Goal: Communication & Community: Answer question/provide support

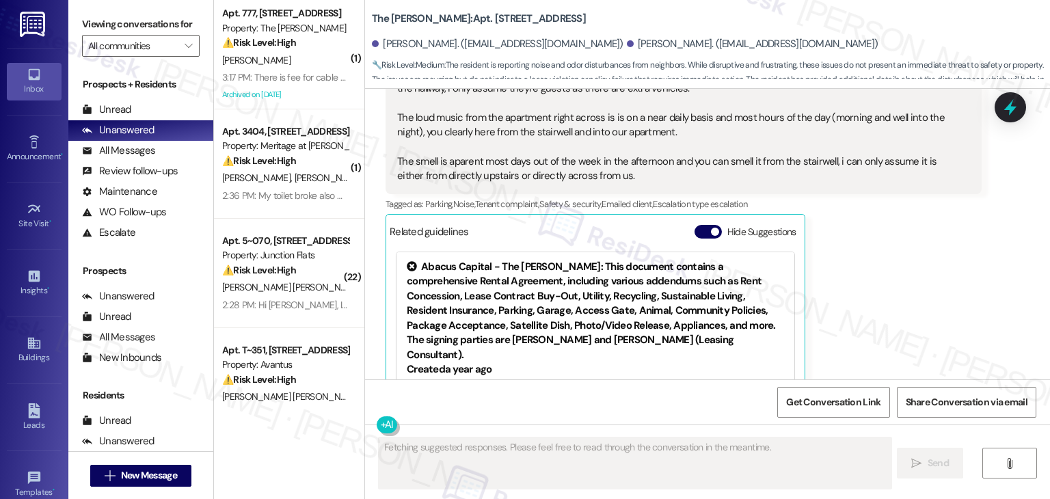
scroll to position [1267, 0]
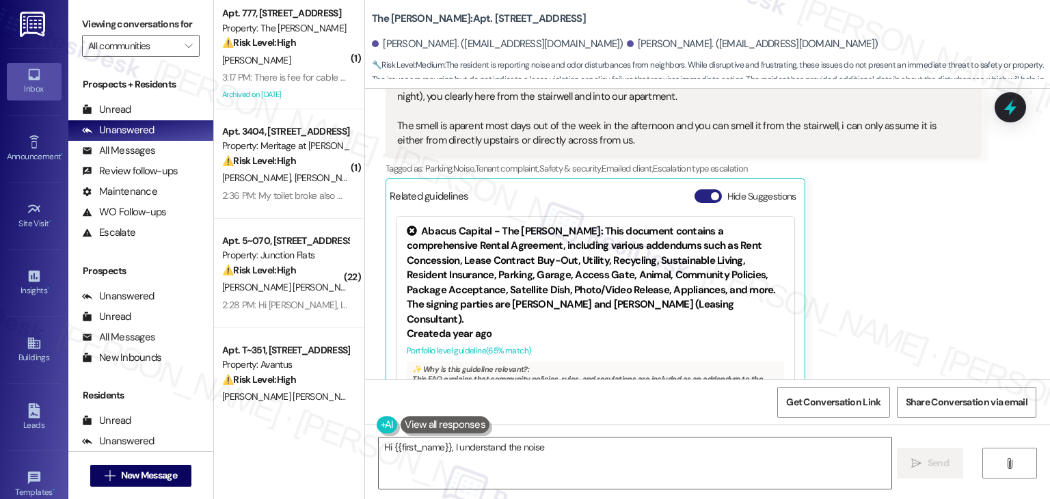
click at [695, 189] on button "Hide Suggestions" at bounding box center [708, 196] width 27 height 14
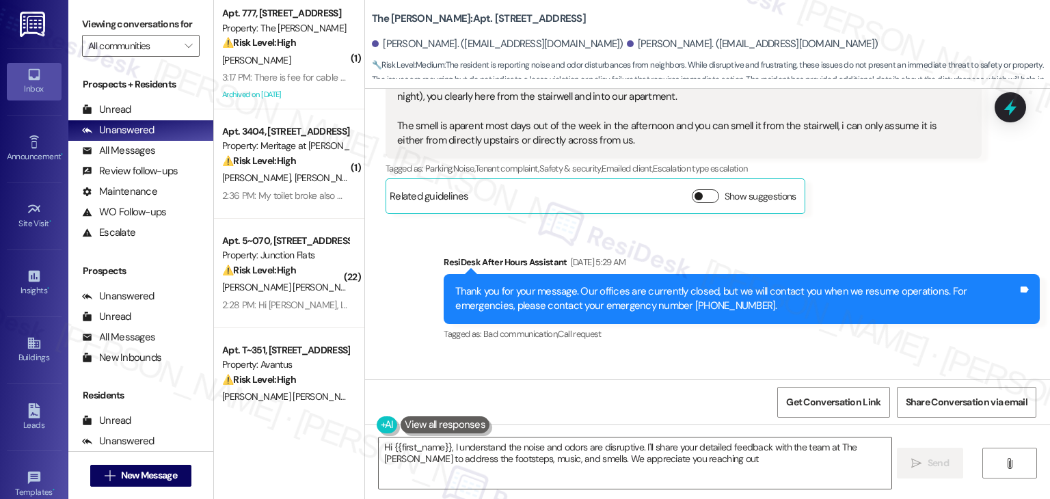
type textarea "Hi {{first_name}}, I understand the noise and odors are disruptive. I'll share …"
click at [793, 321] on div "Sent via SMS ResiDesk After Hours Assistant [DATE] 5:29 AM Thank you for your m…" at bounding box center [707, 398] width 685 height 348
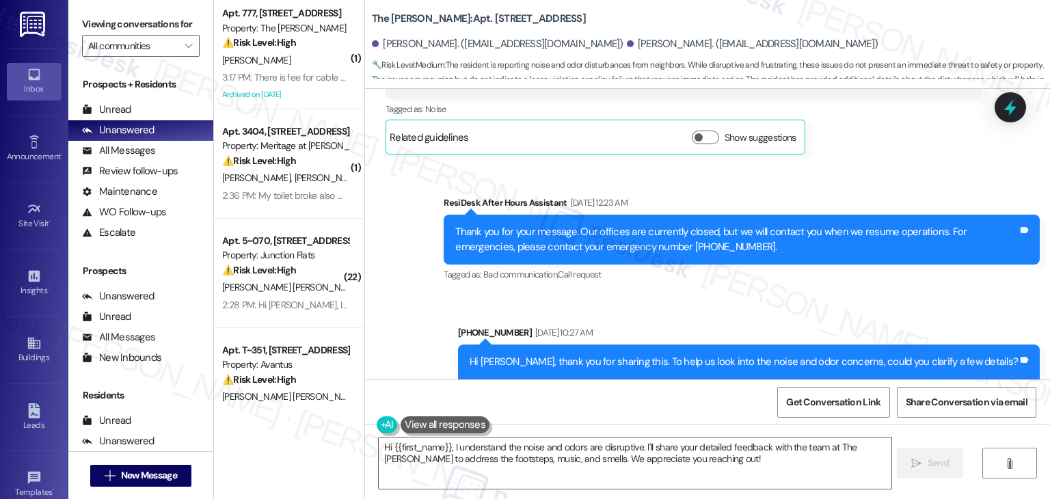
scroll to position [684, 0]
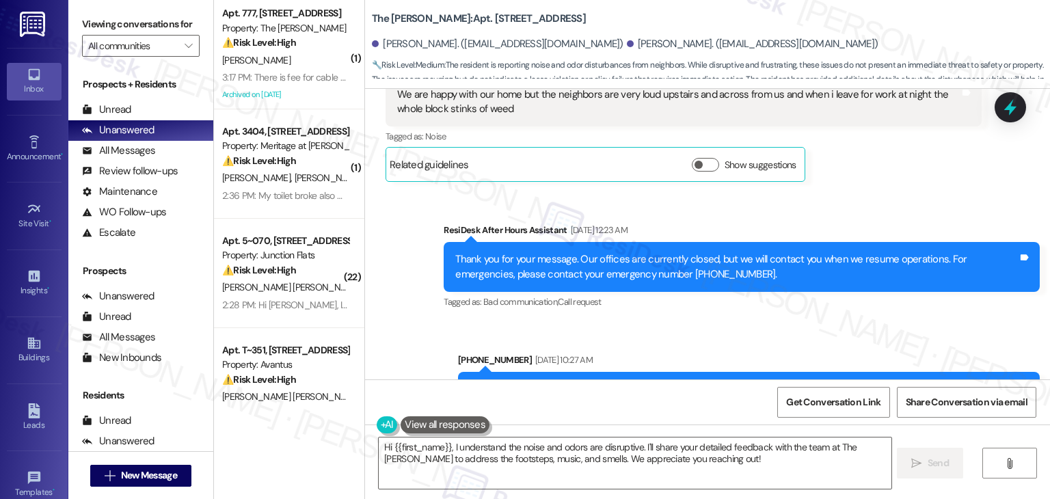
drag, startPoint x: 702, startPoint y: 231, endPoint x: 621, endPoint y: 233, distance: 80.7
click at [621, 252] on div "Thank you for your message. Our offices are currently closed, but we will conta…" at bounding box center [736, 266] width 563 height 29
copy div "[PHONE_NUMBER]."
click at [449, 326] on div "Sent via SMS ResiDesk After Hours Assistant [DATE] 12:23 AM Thank you for your …" at bounding box center [707, 358] width 685 height 333
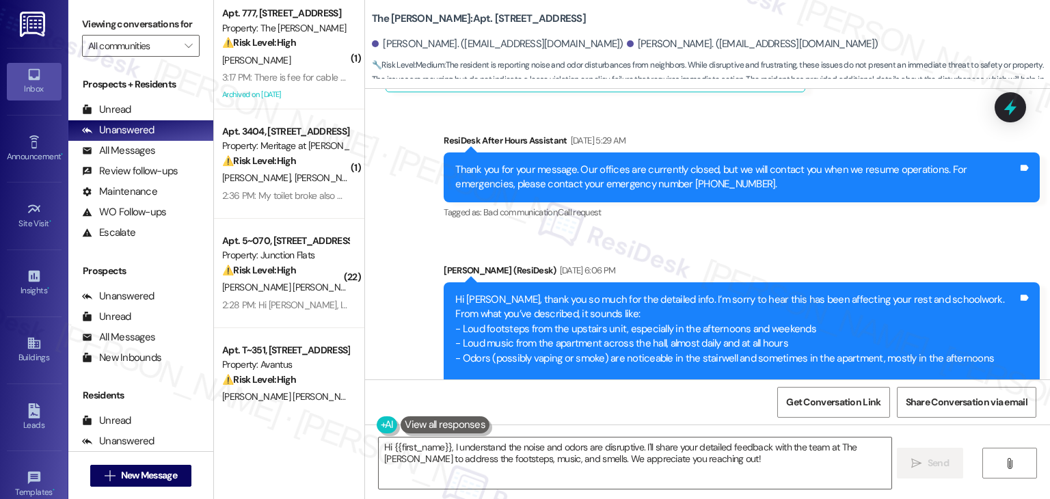
scroll to position [1367, 0]
